Goal: Information Seeking & Learning: Check status

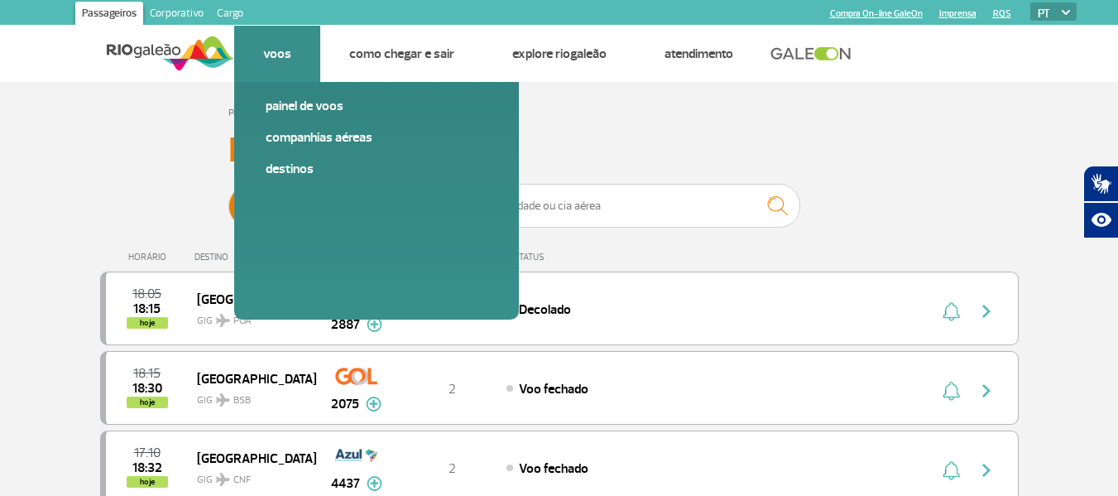
scroll to position [1732, 0]
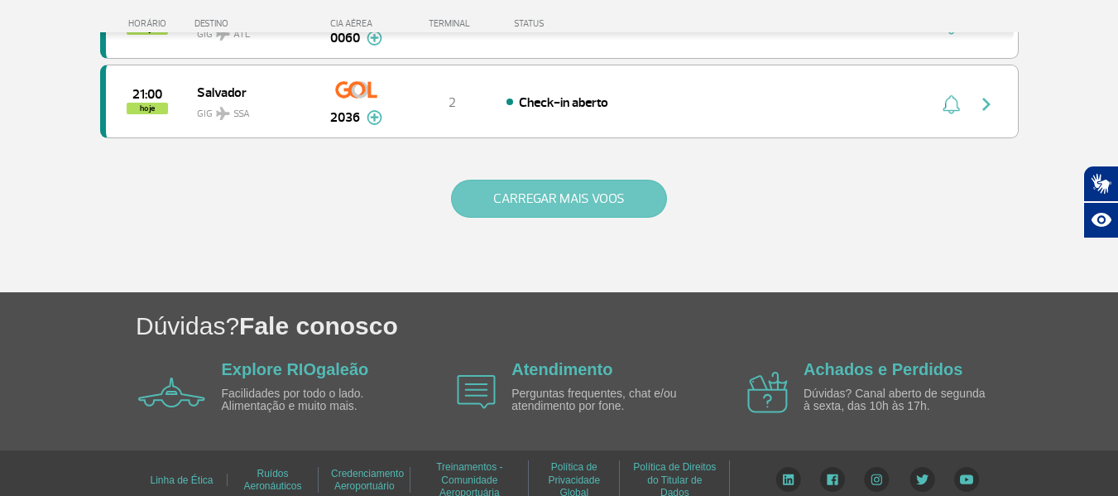
click at [496, 195] on button "CARREGAR MAIS VOOS" at bounding box center [559, 199] width 216 height 38
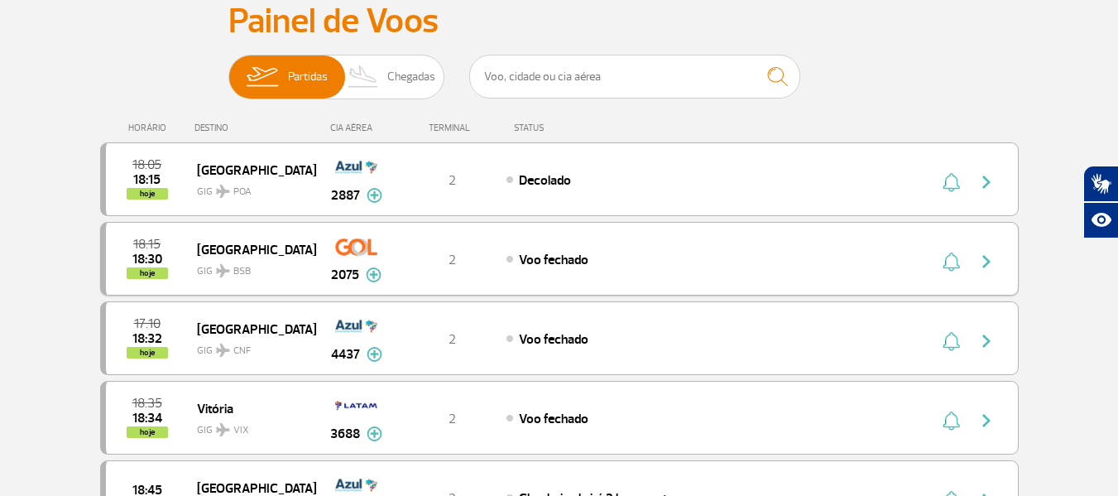
scroll to position [159, 0]
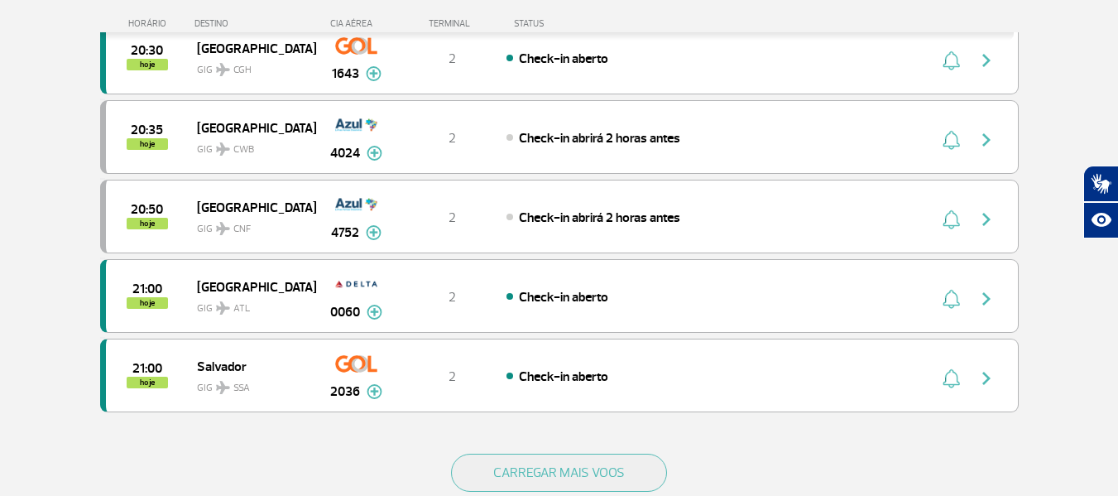
scroll to position [1485, 0]
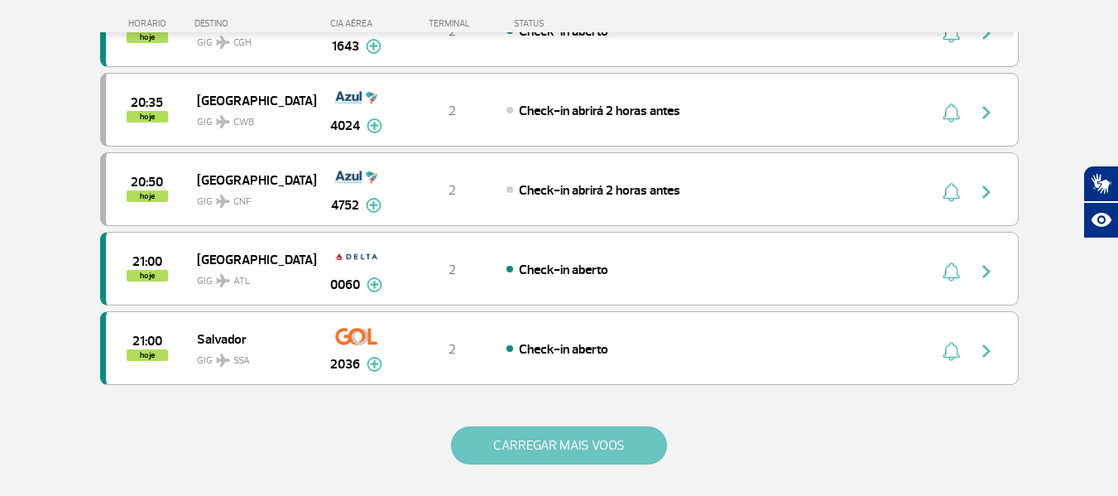
click at [522, 447] on button "CARREGAR MAIS VOOS" at bounding box center [559, 445] width 216 height 38
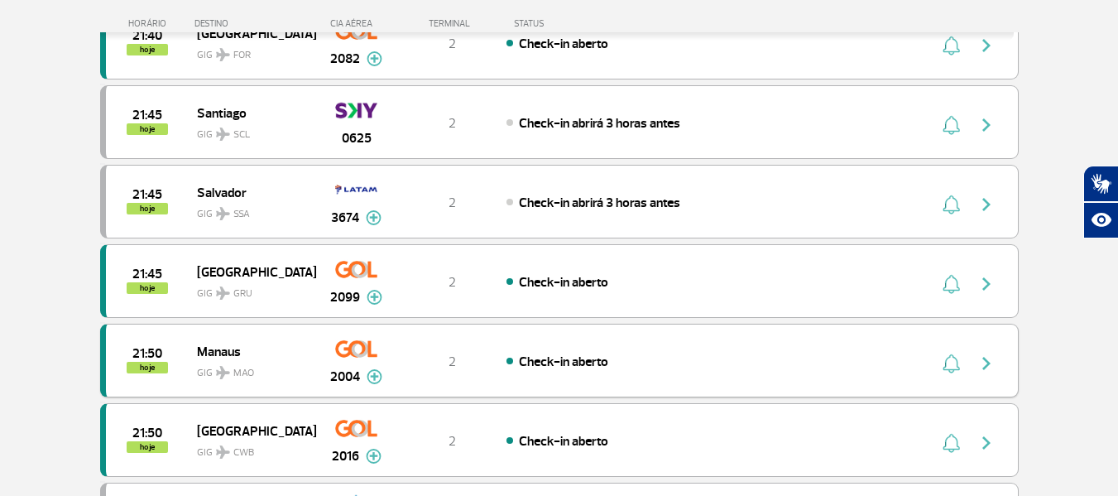
scroll to position [2479, 0]
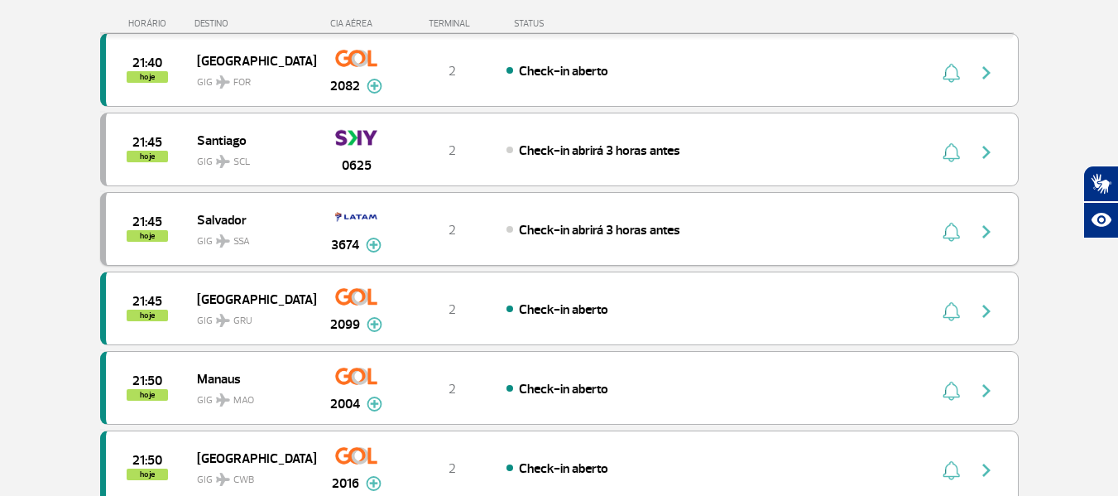
click at [233, 229] on span "GIG SSA" at bounding box center [250, 237] width 106 height 24
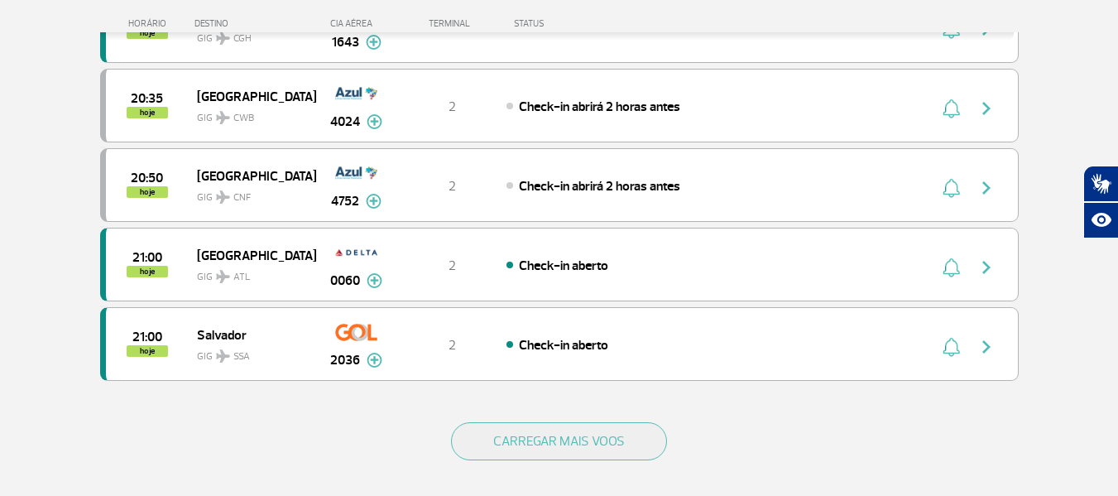
scroll to position [1490, 0]
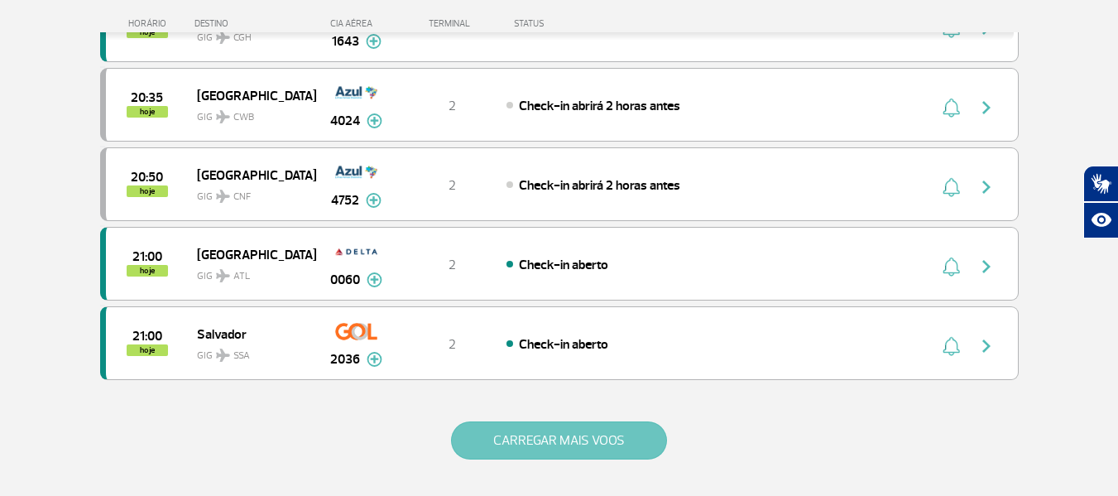
click at [480, 427] on button "CARREGAR MAIS VOOS" at bounding box center [559, 440] width 216 height 38
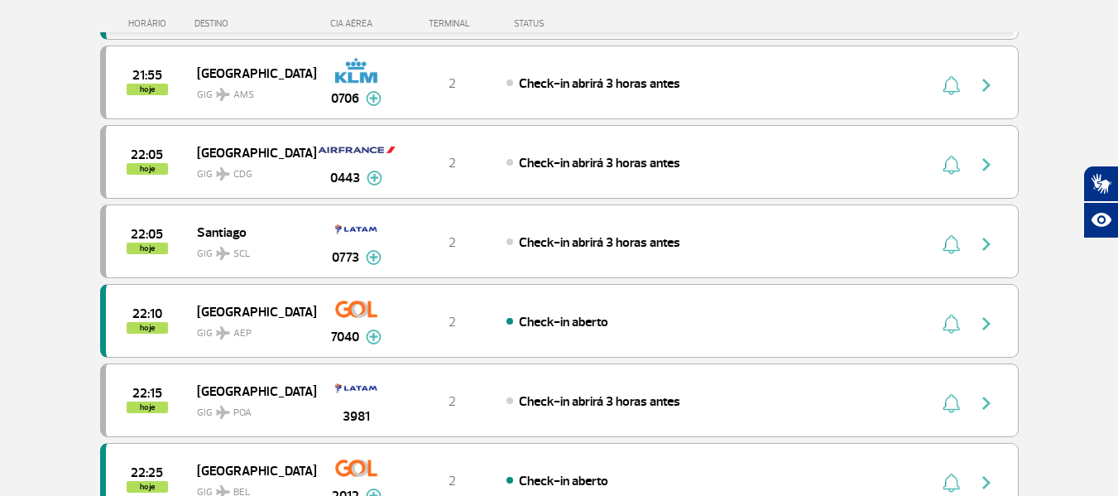
scroll to position [2980, 0]
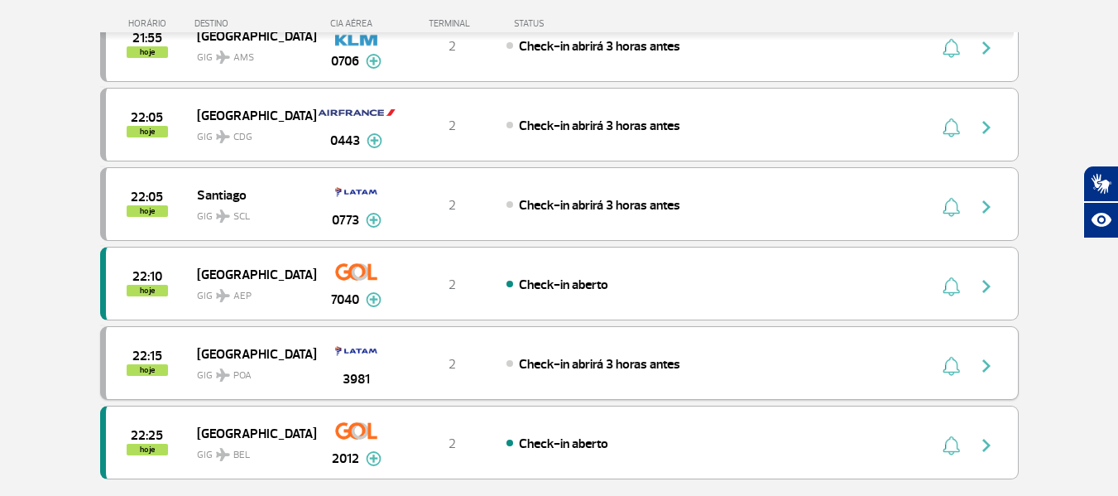
click at [233, 372] on span "POA" at bounding box center [242, 375] width 18 height 15
